Goal: Browse casually: Explore the website without a specific task or goal

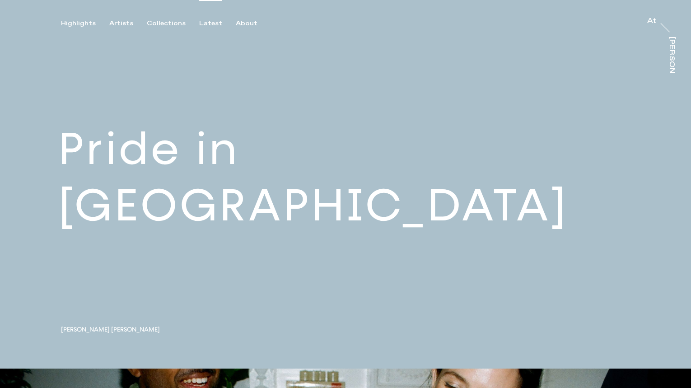
click at [212, 25] on div "Latest" at bounding box center [210, 23] width 23 height 8
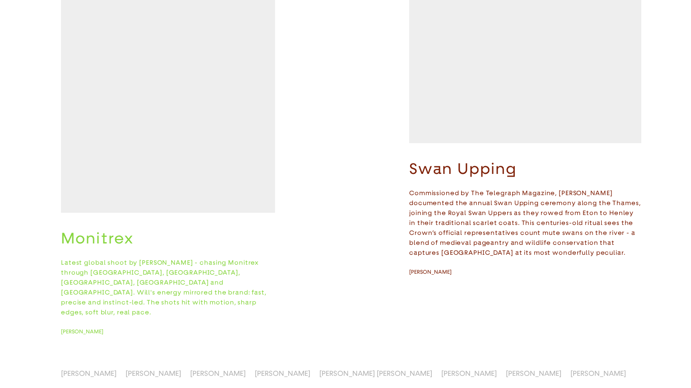
scroll to position [262, 0]
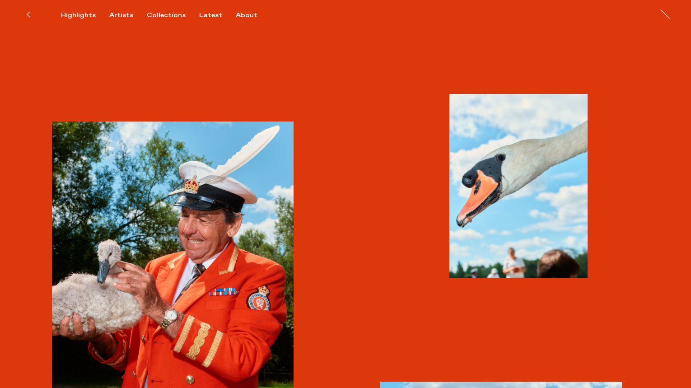
scroll to position [418, 0]
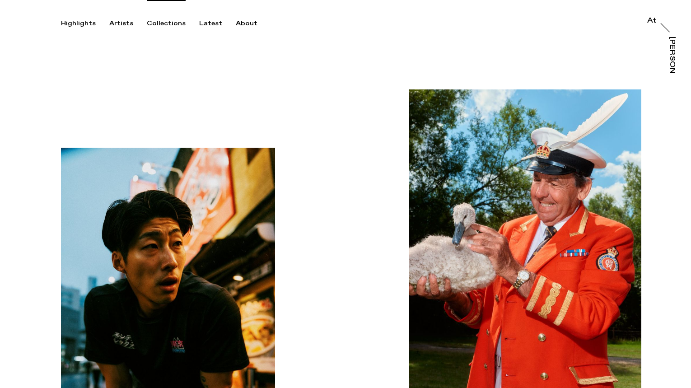
click at [150, 20] on div "Collections" at bounding box center [166, 23] width 39 height 8
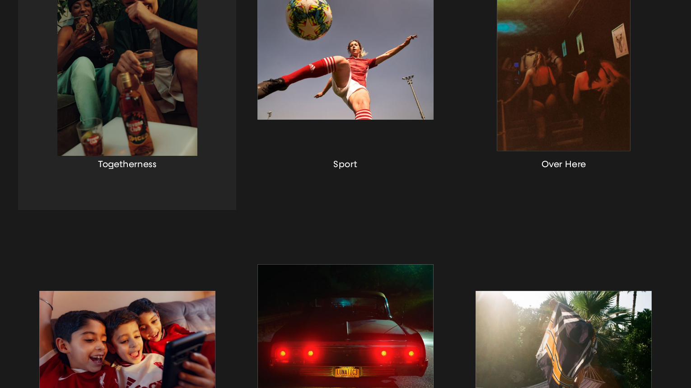
scroll to position [307, 0]
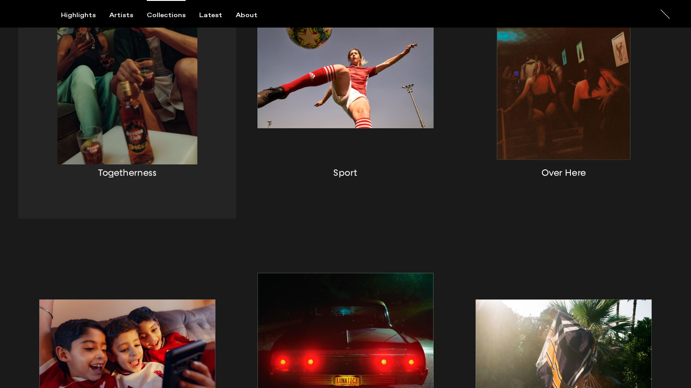
click at [109, 138] on div "button" at bounding box center [127, 78] width 218 height 282
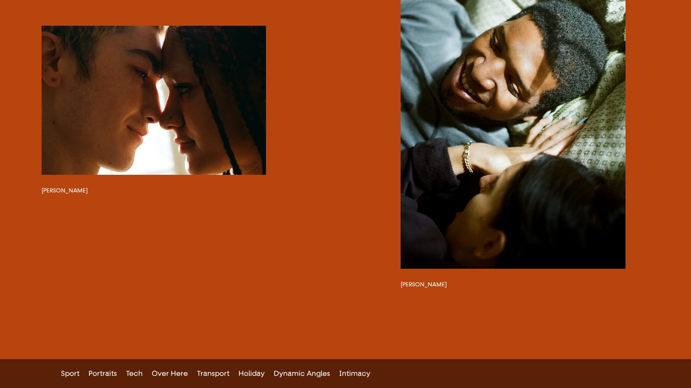
scroll to position [1187, 0]
